Goal: Information Seeking & Learning: Learn about a topic

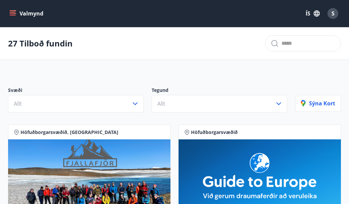
click at [135, 102] on icon "button" at bounding box center [135, 104] width 8 height 8
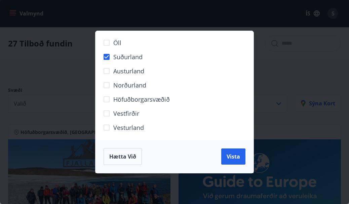
click at [233, 157] on span "Vista" at bounding box center [233, 156] width 13 height 7
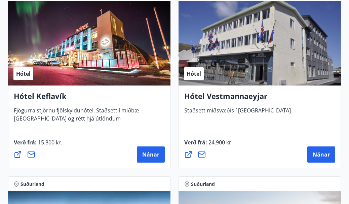
scroll to position [557, 0]
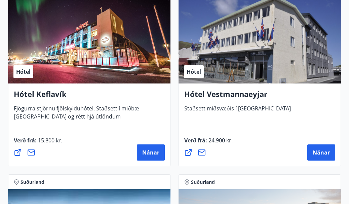
click at [153, 152] on span "Nánar" at bounding box center [150, 152] width 17 height 7
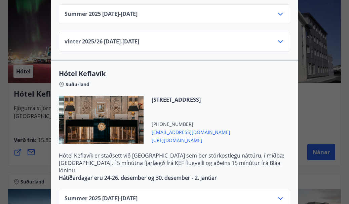
scroll to position [274, 0]
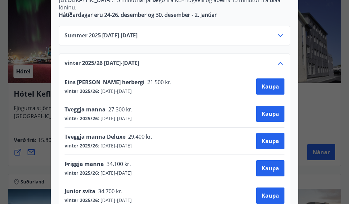
scroll to position [437, 0]
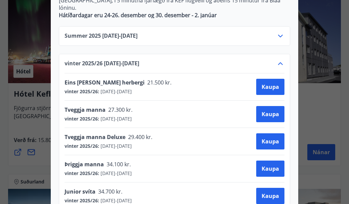
click at [335, 125] on div at bounding box center [174, 102] width 349 height 204
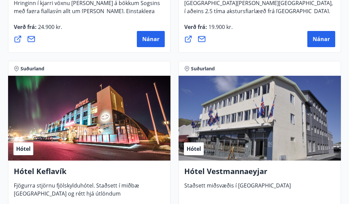
scroll to position [491, 0]
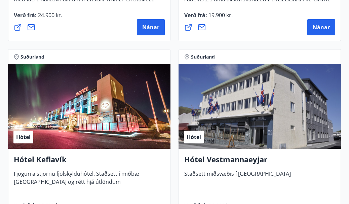
click at [51, 162] on h4 "Hótel Keflavík" at bounding box center [89, 161] width 151 height 15
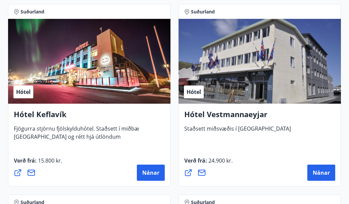
click at [154, 173] on span "Nánar" at bounding box center [150, 172] width 17 height 7
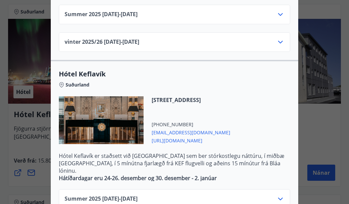
scroll to position [274, 0]
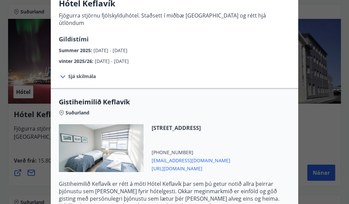
scroll to position [45, 0]
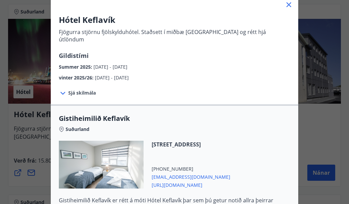
click at [326, 138] on div "Hótel Keflavík Fjögurra stjörnu fjölskylduhótel. Staðsett í miðbæ [GEOGRAPHIC_D…" at bounding box center [174, 57] width 349 height 204
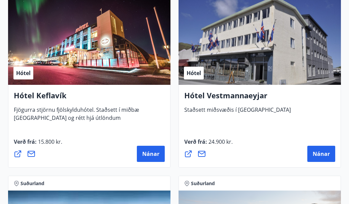
scroll to position [559, 0]
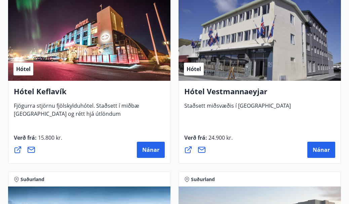
click at [154, 150] on span "Nánar" at bounding box center [150, 149] width 17 height 7
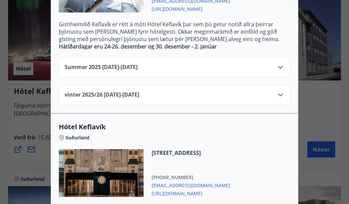
scroll to position [220, 0]
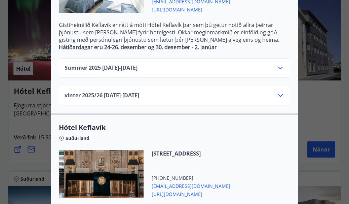
click at [280, 92] on icon at bounding box center [281, 96] width 8 height 8
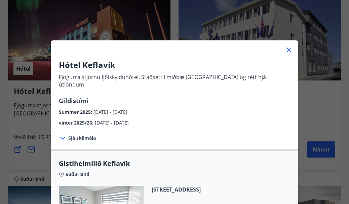
scroll to position [0, 0]
click at [289, 51] on icon at bounding box center [289, 50] width 8 height 8
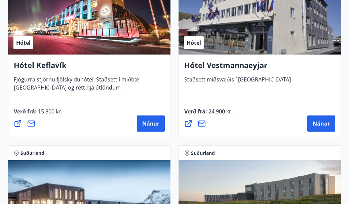
scroll to position [586, 0]
